Goal: Information Seeking & Learning: Learn about a topic

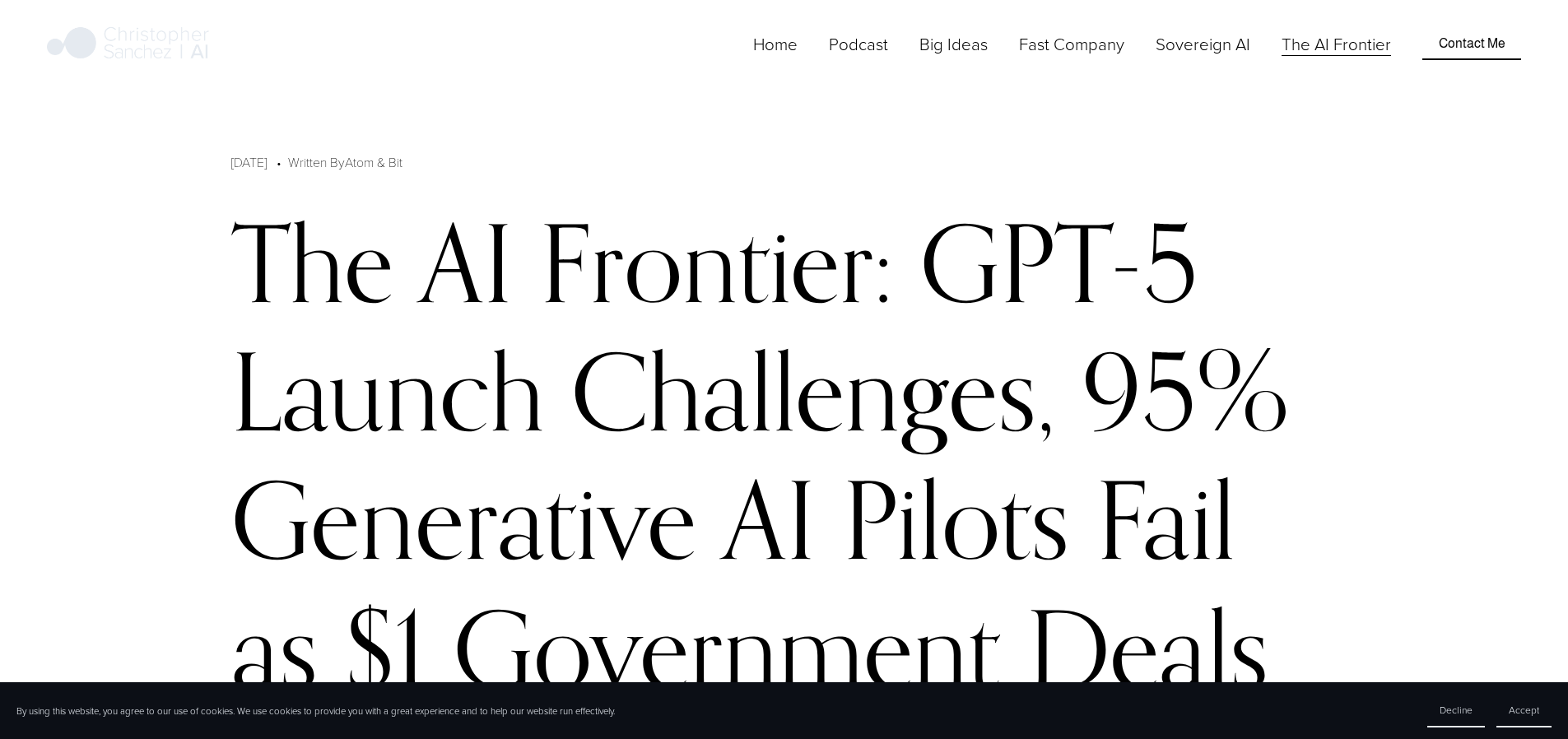
scroll to position [4717, 0]
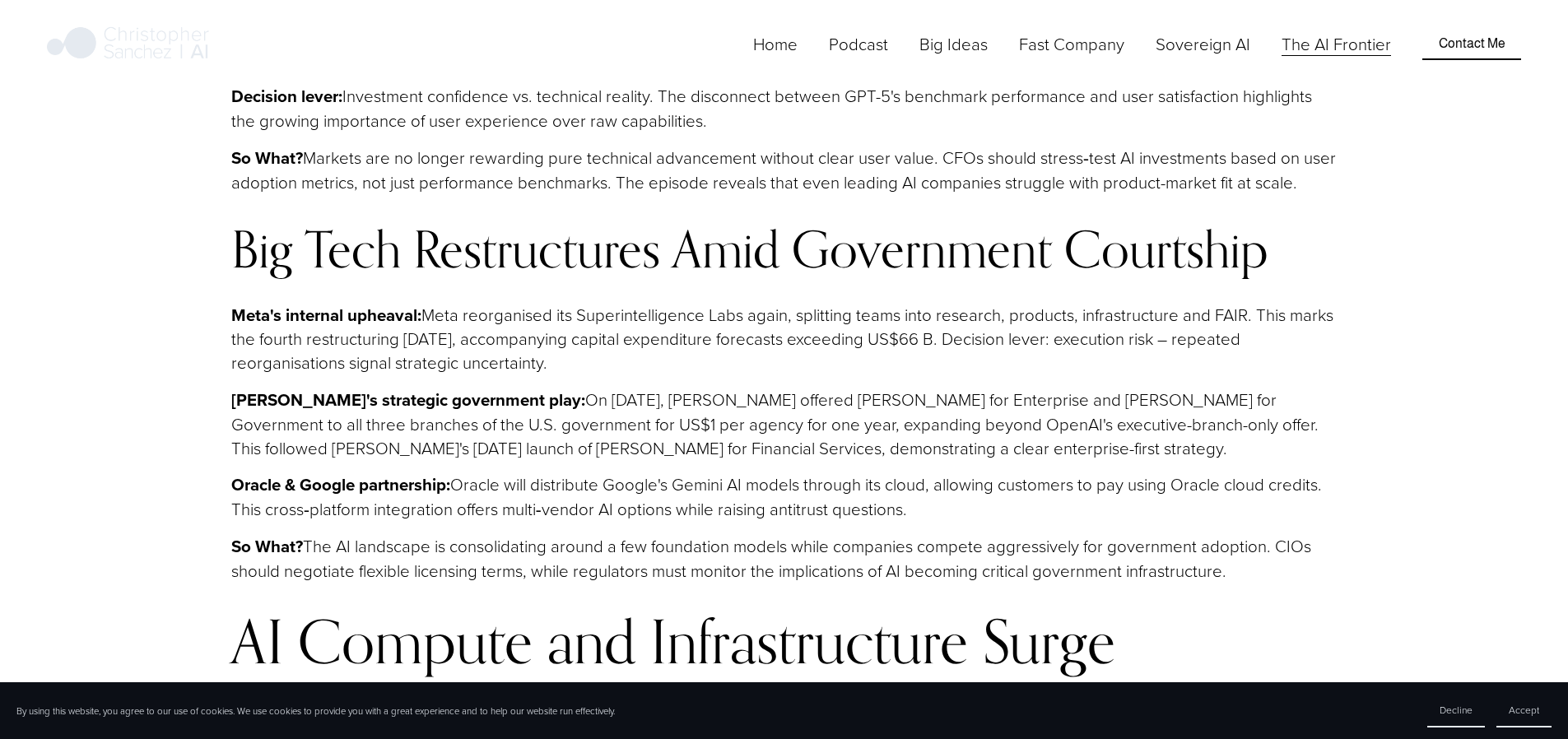
click at [797, 58] on link "Home" at bounding box center [775, 43] width 44 height 27
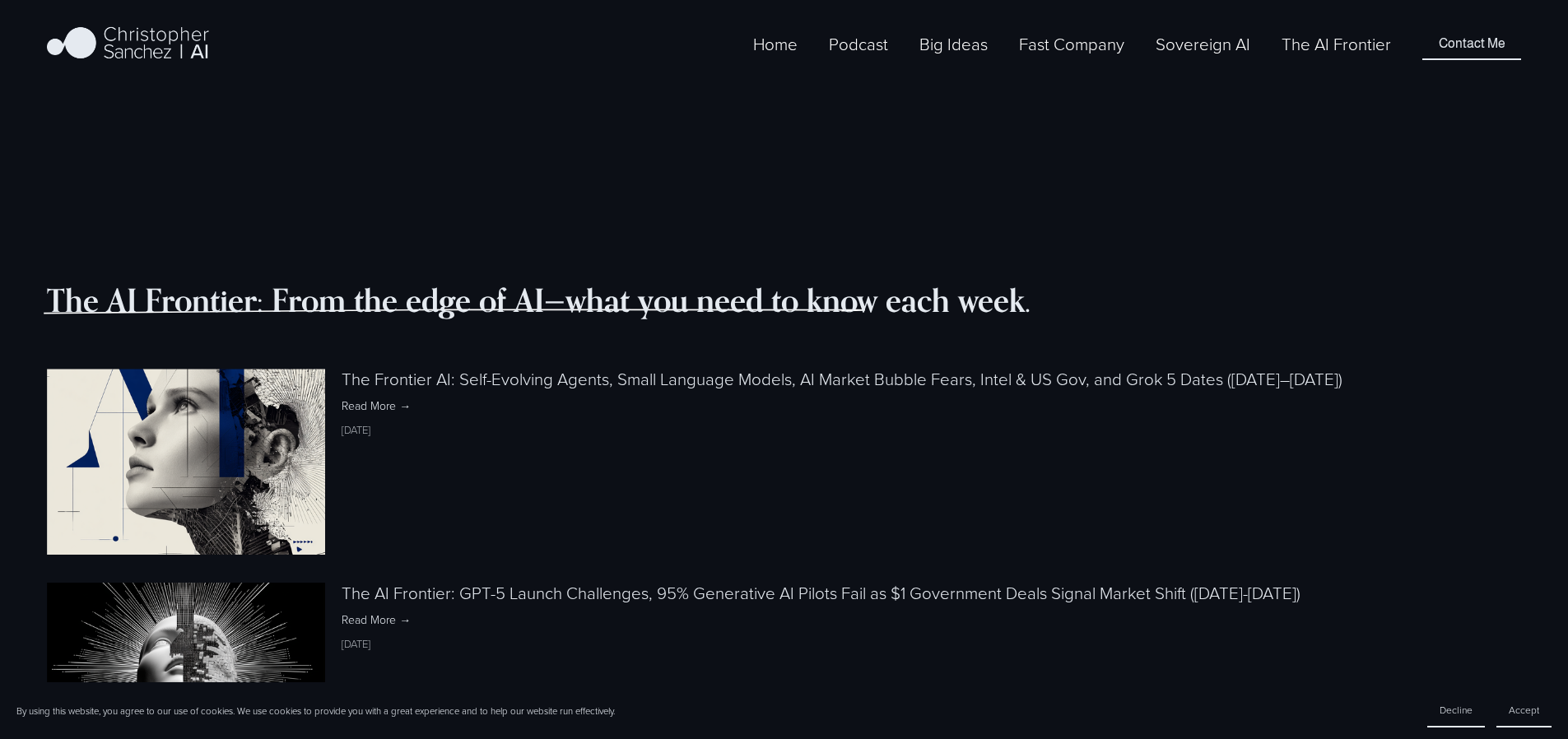
scroll to position [1640, 0]
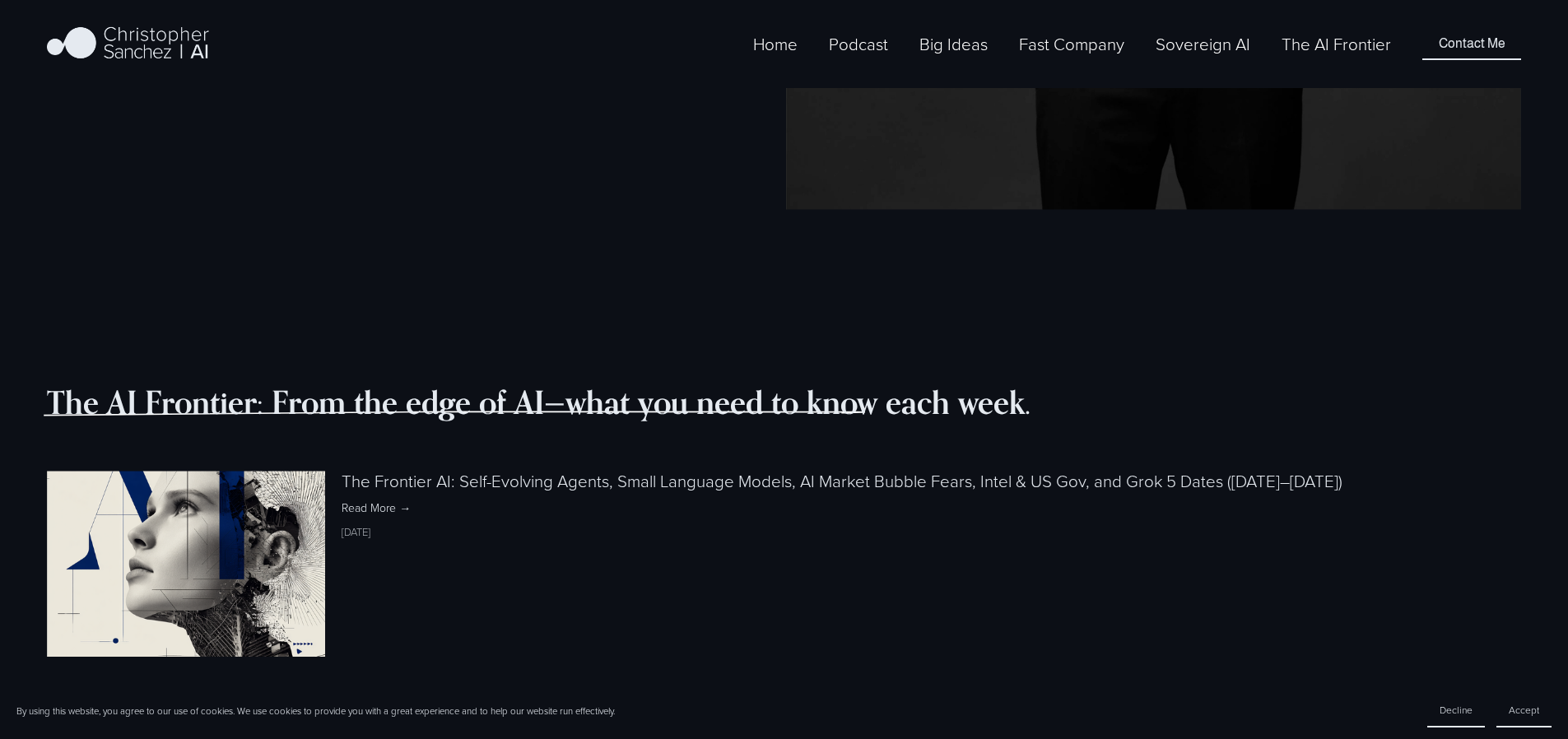
click at [227, 425] on img at bounding box center [186, 564] width 278 height 278
